Goal: Use online tool/utility: Utilize a website feature to perform a specific function

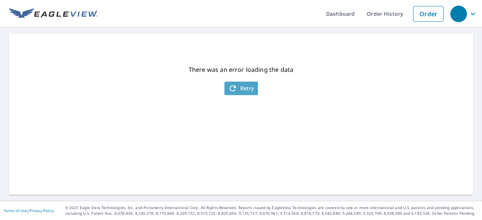
click at [241, 88] on span "Retry" at bounding box center [241, 88] width 26 height 9
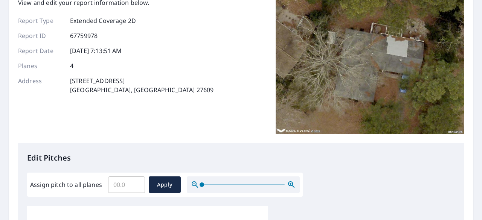
scroll to position [151, 0]
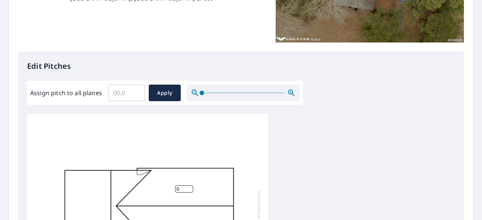
click at [126, 91] on input "Assign pitch to all planes" at bounding box center [126, 92] width 37 height 21
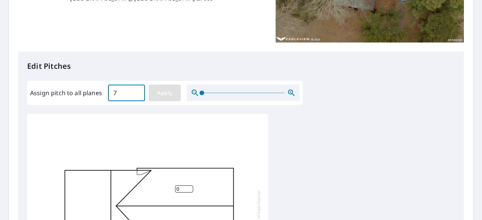
type input "7"
click at [157, 92] on span "Apply" at bounding box center [165, 92] width 20 height 9
type input "7"
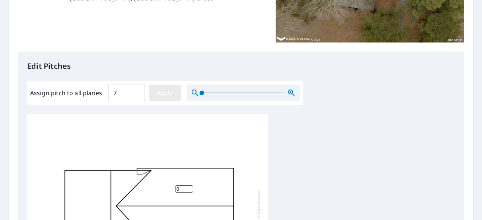
type input "7"
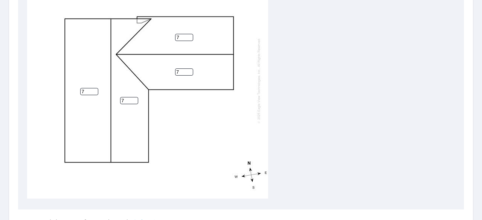
scroll to position [375, 0]
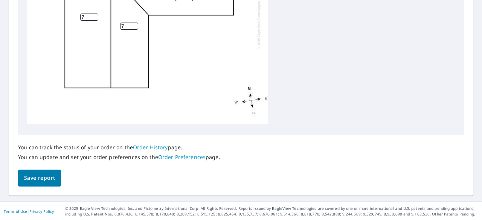
click at [54, 178] on span "Save report" at bounding box center [39, 177] width 31 height 9
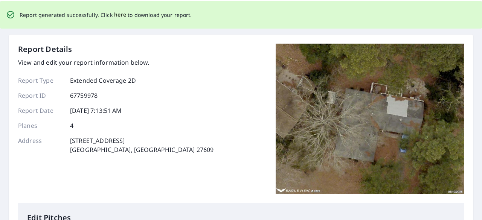
scroll to position [0, 0]
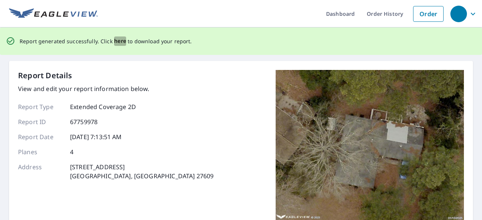
click at [115, 40] on span "here" at bounding box center [120, 40] width 12 height 9
